Goal: Check status

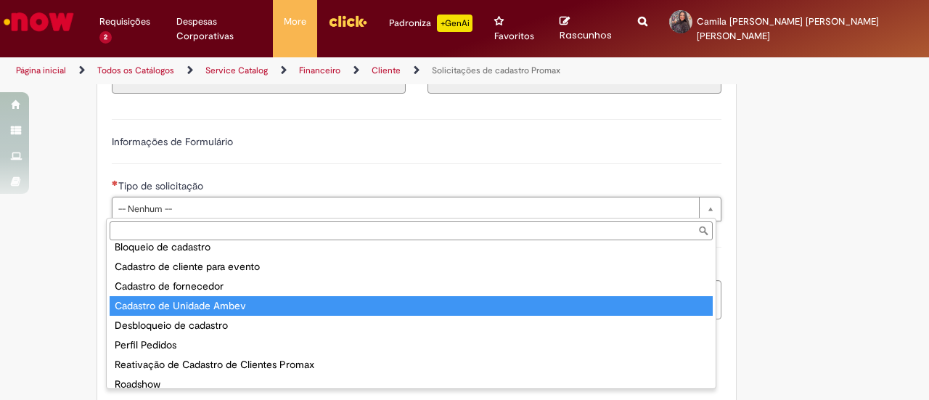
scroll to position [57, 0]
